Goal: Check status: Check status

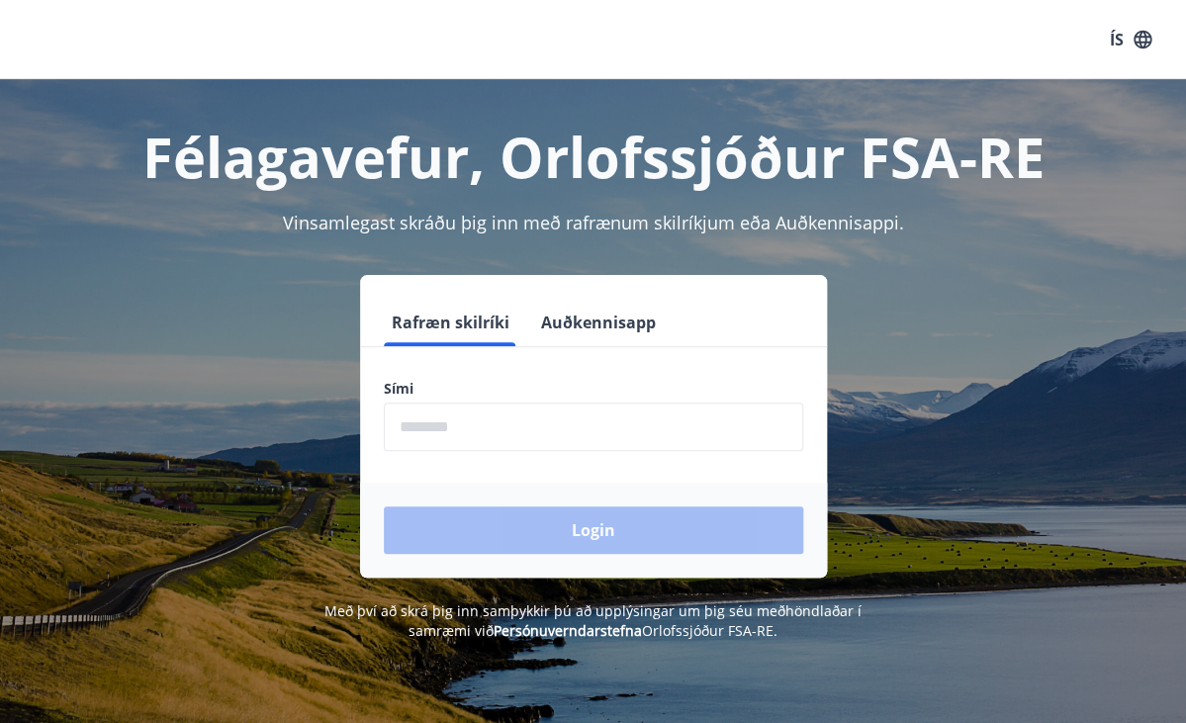
click at [519, 423] on input "phone" at bounding box center [593, 427] width 419 height 48
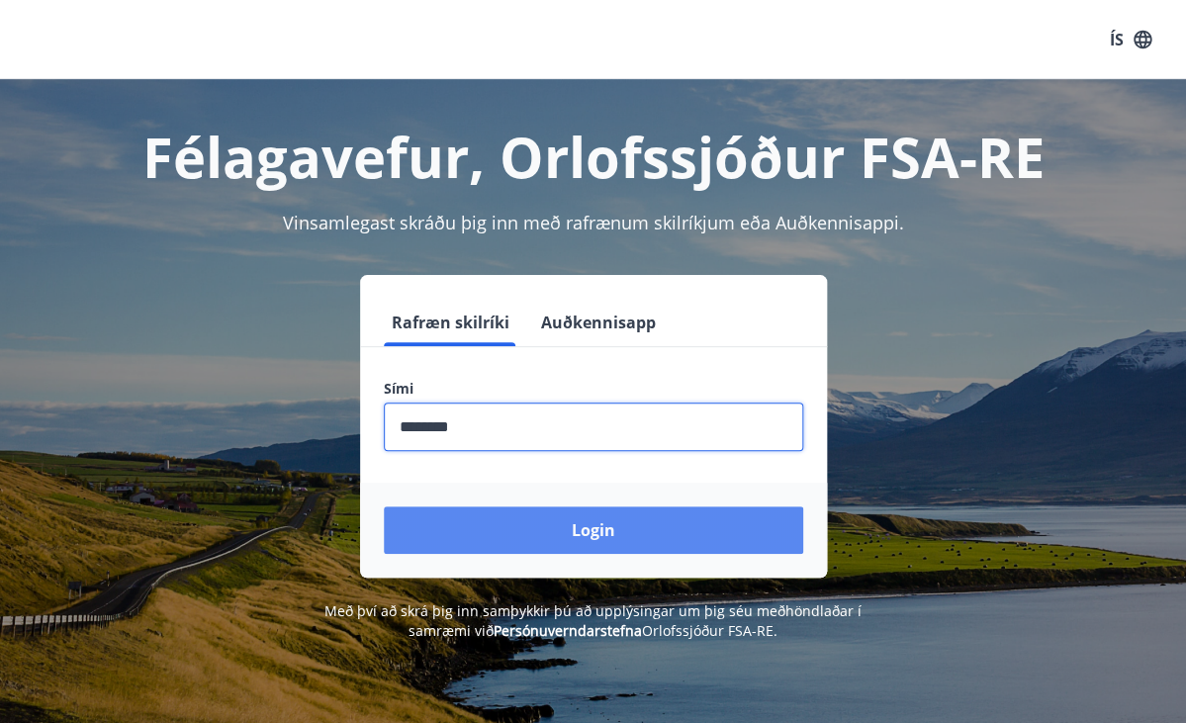
type input "********"
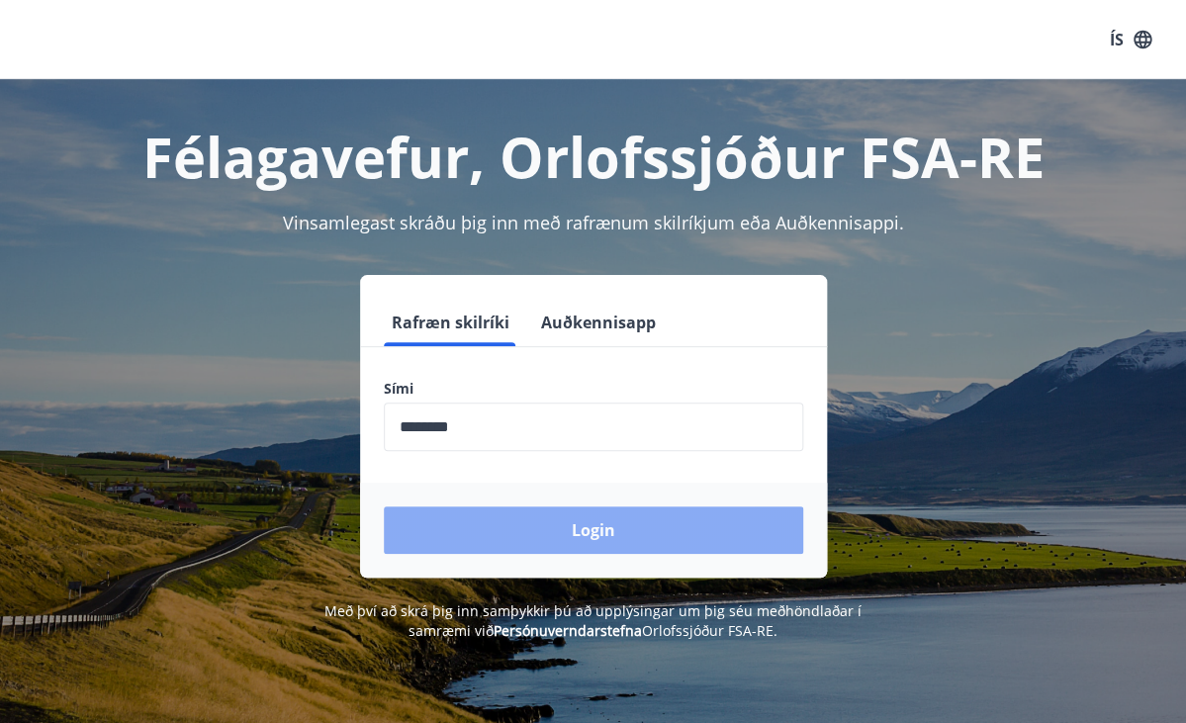
click at [619, 530] on button "Login" at bounding box center [593, 529] width 419 height 47
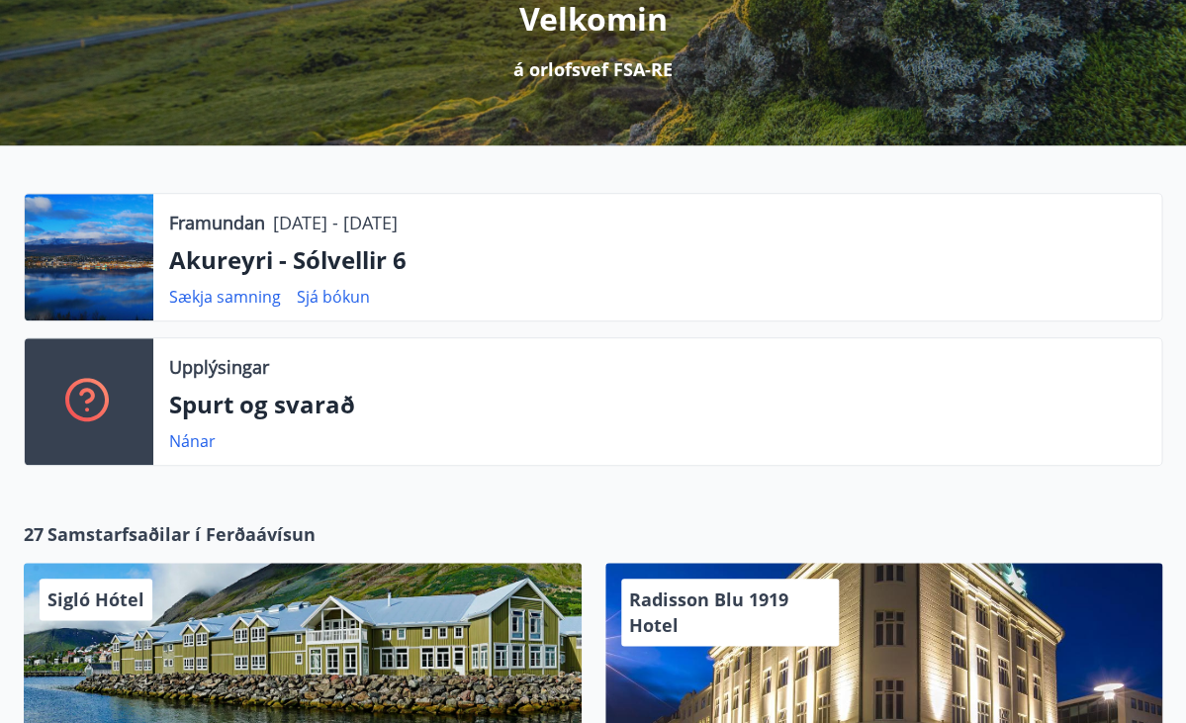
scroll to position [267, 0]
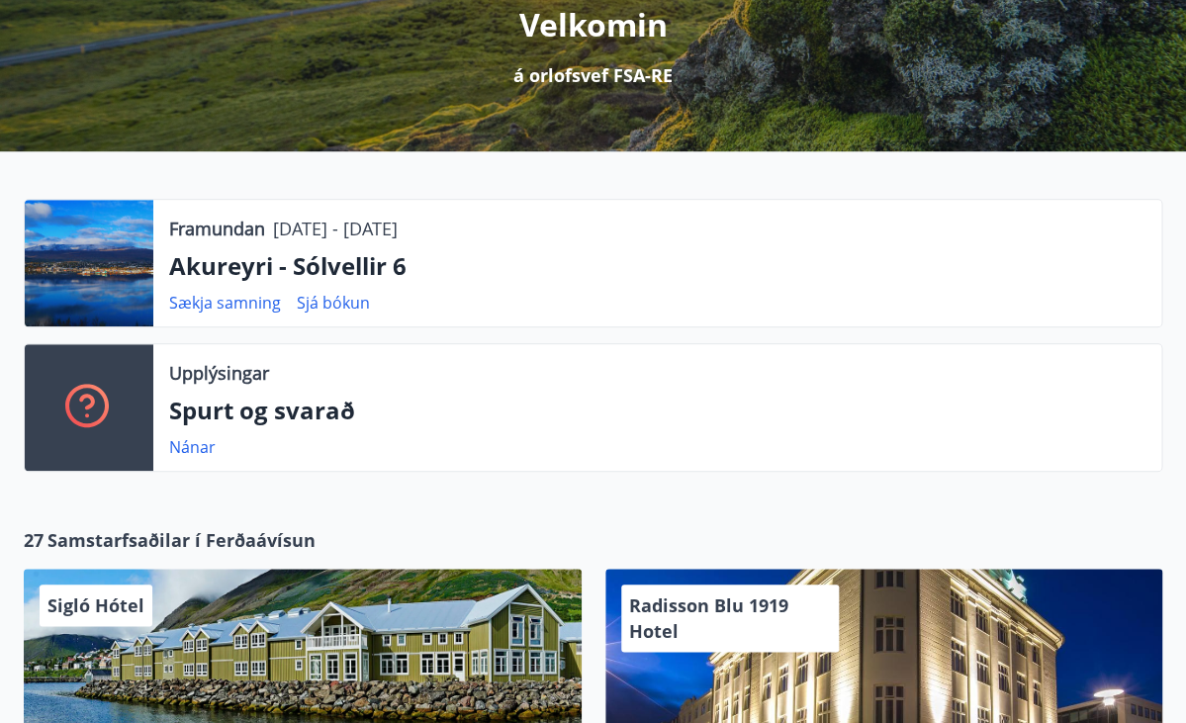
click at [334, 272] on p "Akureyri - Sólvellir 6" at bounding box center [657, 266] width 976 height 34
click at [332, 303] on link "Sjá bókun" at bounding box center [333, 303] width 73 height 22
